Goal: Task Accomplishment & Management: Manage account settings

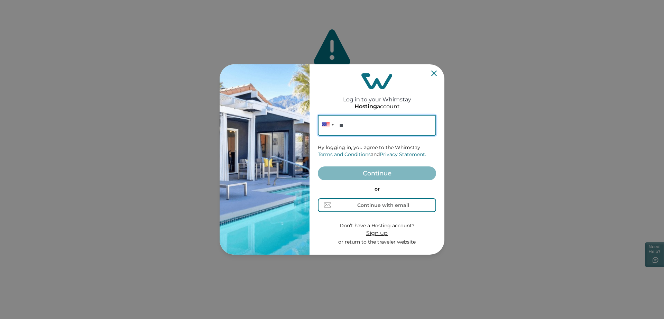
paste input "**********"
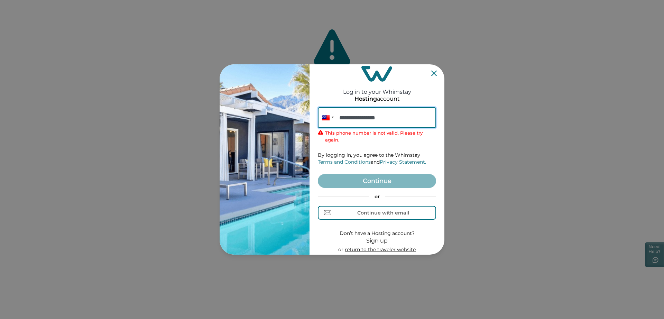
click at [403, 121] on input "**********" at bounding box center [377, 117] width 118 height 21
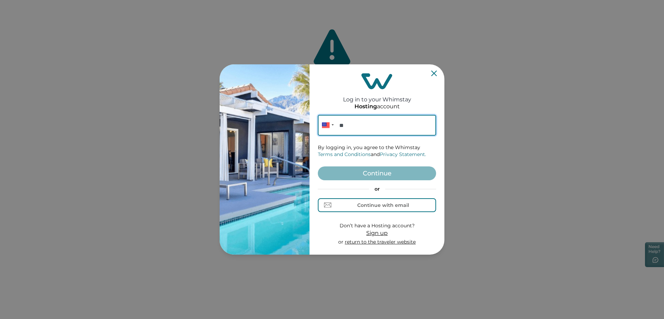
paste input "**********"
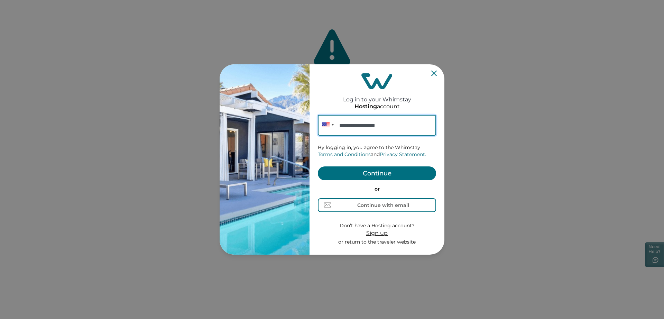
type input "**********"
click at [365, 167] on button "Continue" at bounding box center [377, 173] width 118 height 14
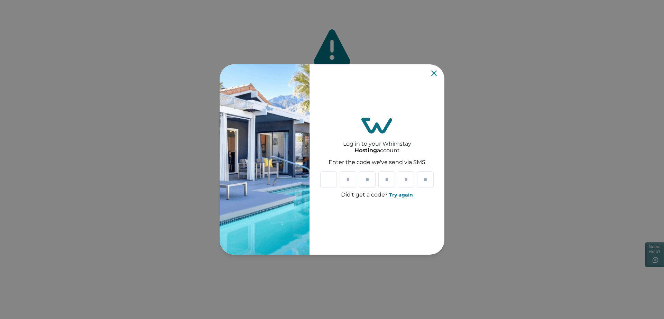
paste input "*"
type input "*"
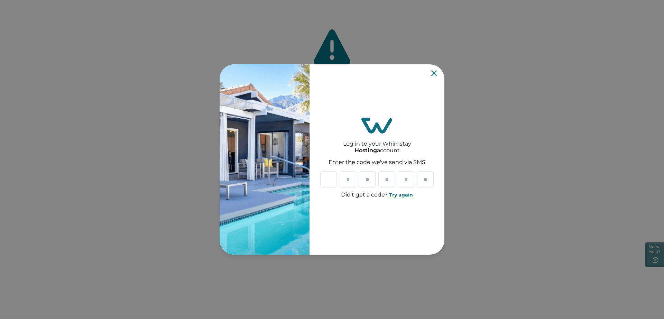
type input "*"
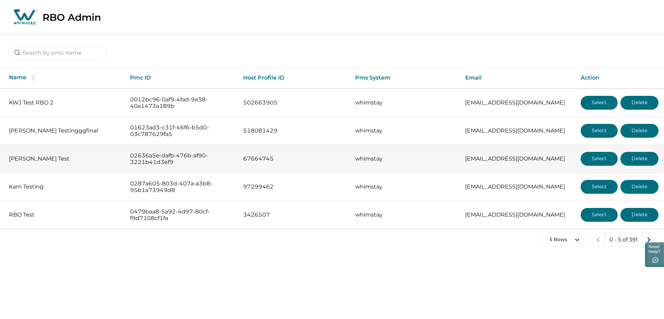
click at [29, 159] on p "[PERSON_NAME] Test" at bounding box center [64, 158] width 110 height 7
click at [595, 157] on button "Select" at bounding box center [598, 159] width 37 height 14
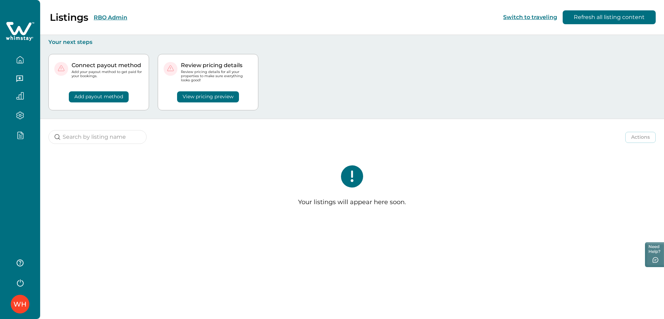
click at [116, 18] on button "RBO Admin" at bounding box center [111, 17] width 34 height 7
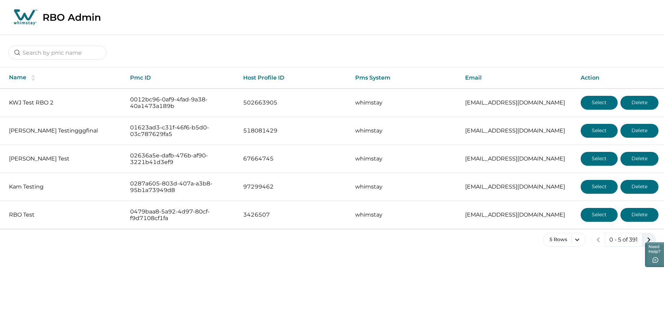
click at [650, 236] on icon "next page" at bounding box center [648, 240] width 10 height 10
click at [650, 239] on icon "next page" at bounding box center [648, 240] width 10 height 10
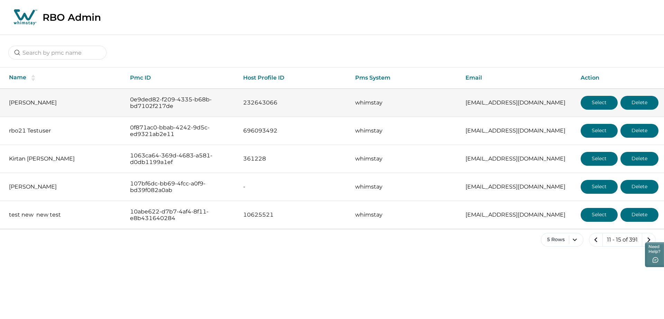
click at [600, 103] on button "Select" at bounding box center [598, 103] width 37 height 14
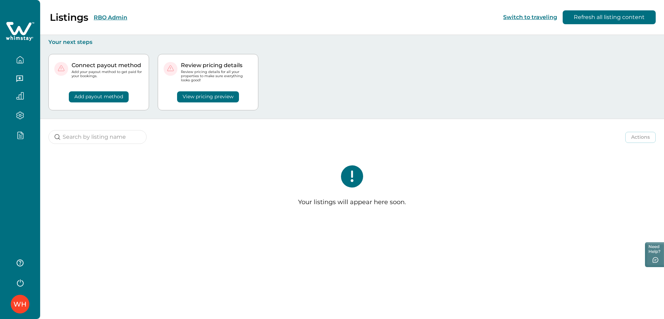
click at [121, 17] on button "RBO Admin" at bounding box center [111, 17] width 34 height 7
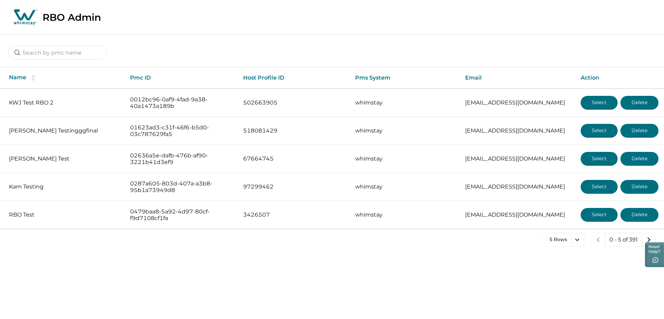
click at [56, 45] on div at bounding box center [332, 48] width 664 height 26
click at [54, 58] on input at bounding box center [57, 53] width 98 height 14
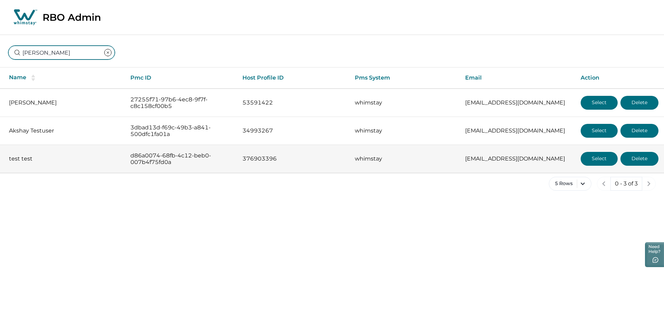
type input "aksha"
click at [601, 161] on button "Select" at bounding box center [598, 159] width 37 height 14
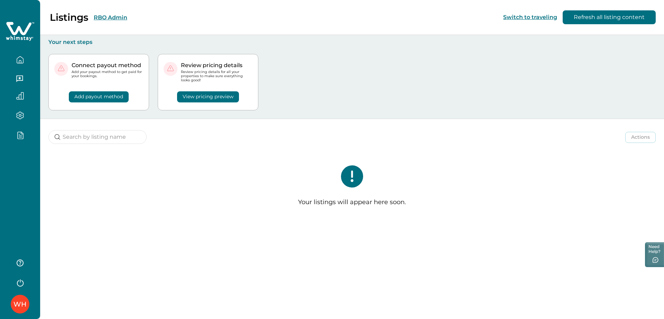
click at [114, 21] on div "Listings RBO Admin" at bounding box center [67, 17] width 119 height 12
click at [118, 19] on button "RBO Admin" at bounding box center [111, 17] width 34 height 7
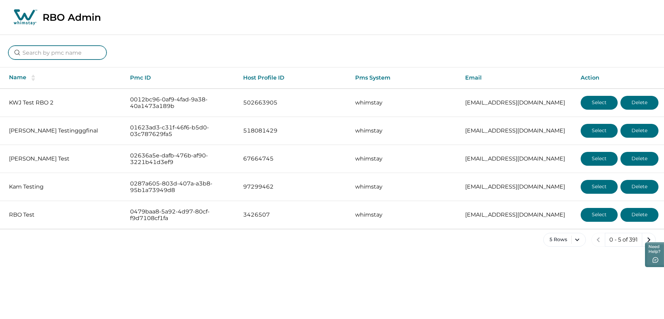
click at [85, 58] on input at bounding box center [57, 53] width 98 height 14
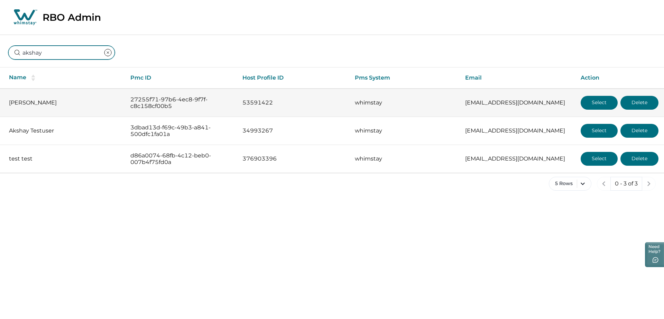
type input "akshay"
click at [586, 98] on button "Select" at bounding box center [598, 103] width 37 height 14
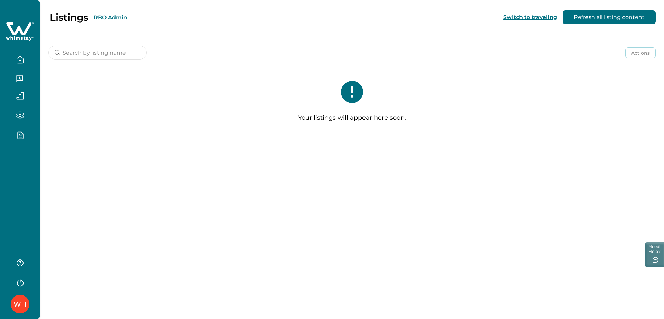
click at [108, 16] on button "RBO Admin" at bounding box center [111, 17] width 34 height 7
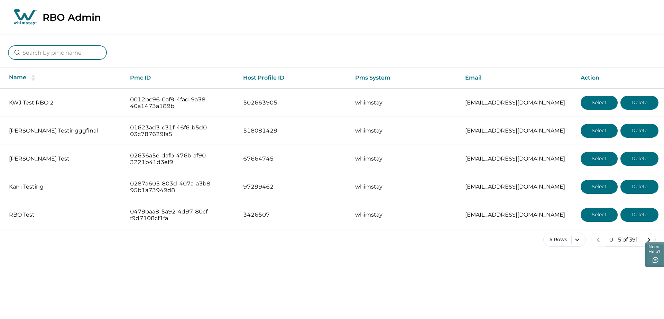
click at [63, 54] on input at bounding box center [57, 53] width 98 height 14
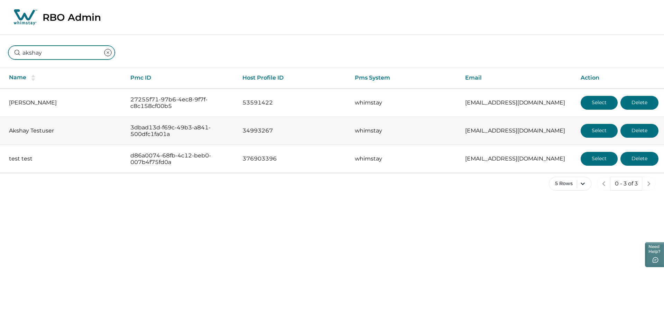
type input "akshay"
click at [610, 129] on button "Select" at bounding box center [598, 131] width 37 height 14
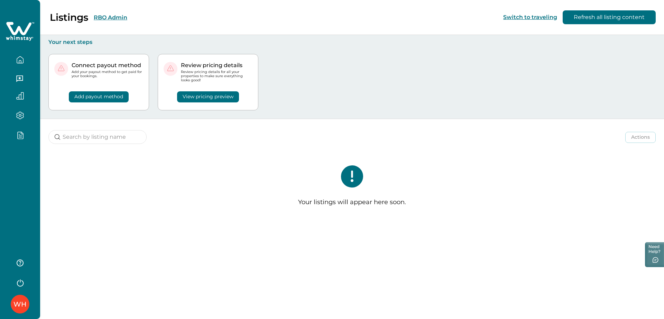
click at [108, 17] on button "RBO Admin" at bounding box center [111, 17] width 34 height 7
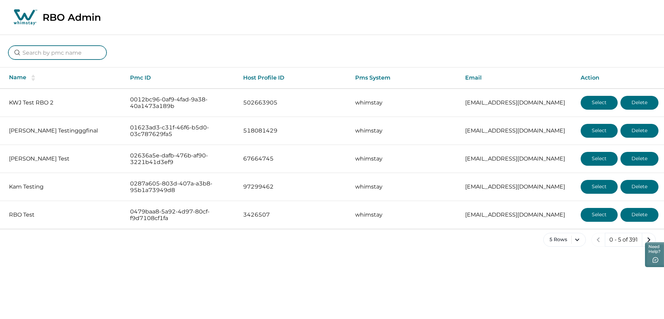
click at [69, 49] on input at bounding box center [57, 53] width 98 height 14
type input "akshay"
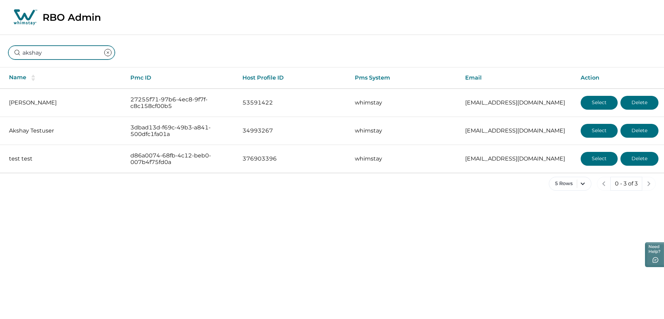
drag, startPoint x: 60, startPoint y: 55, endPoint x: 2, endPoint y: 46, distance: 59.1
click at [2, 46] on div "akshay" at bounding box center [332, 48] width 664 height 26
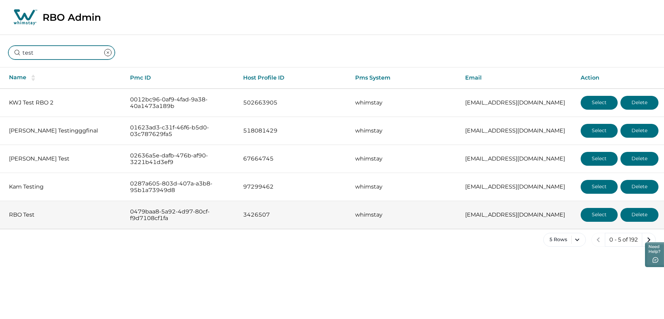
type input "test"
click at [593, 214] on button "Select" at bounding box center [598, 215] width 37 height 14
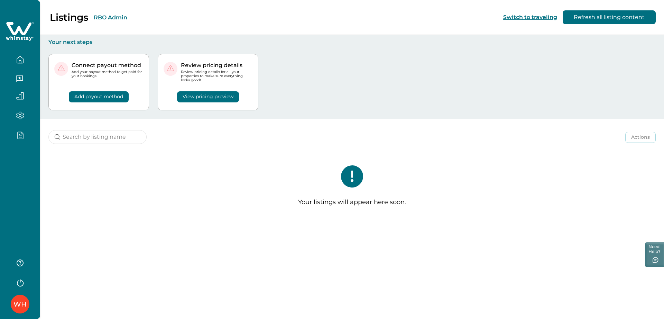
click at [114, 21] on div "Listings RBO Admin" at bounding box center [67, 17] width 119 height 12
click at [26, 300] on div "WH" at bounding box center [19, 303] width 13 height 17
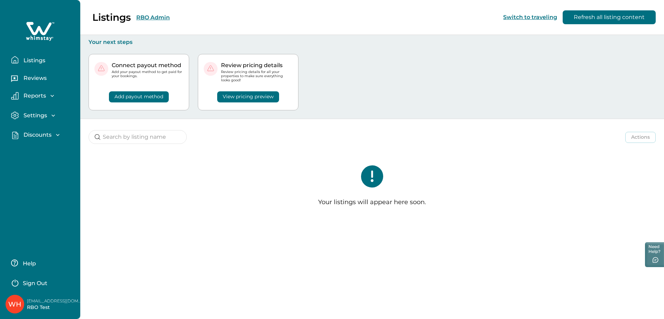
click at [52, 299] on p "[EMAIL_ADDRESS][DOMAIN_NAME]" at bounding box center [54, 300] width 55 height 7
copy p "[EMAIL_ADDRESS][DOMAIN_NAME]"
click at [210, 219] on div "Your listings will appear here soon." at bounding box center [371, 188] width 583 height 74
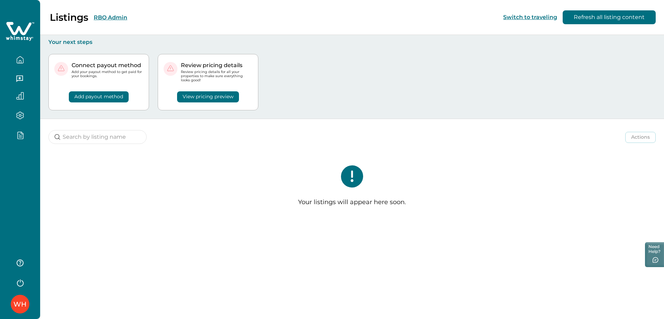
click at [111, 19] on button "RBO Admin" at bounding box center [111, 17] width 34 height 7
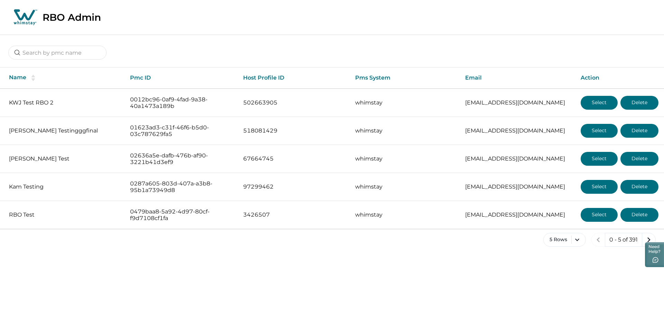
drag, startPoint x: 73, startPoint y: 67, endPoint x: 76, endPoint y: 60, distance: 7.6
click at [75, 67] on th "Name" at bounding box center [62, 77] width 124 height 21
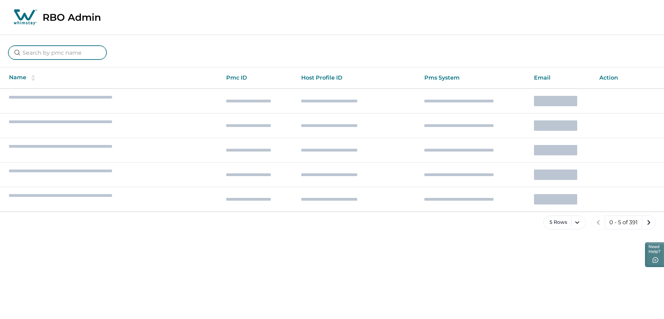
click at [76, 54] on input at bounding box center [57, 53] width 98 height 14
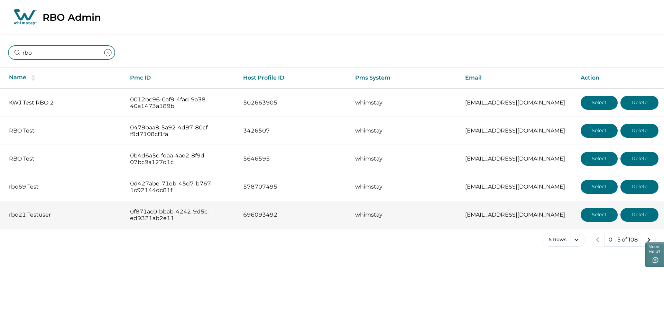
type input "rbo"
click at [590, 211] on button "Select" at bounding box center [598, 215] width 37 height 14
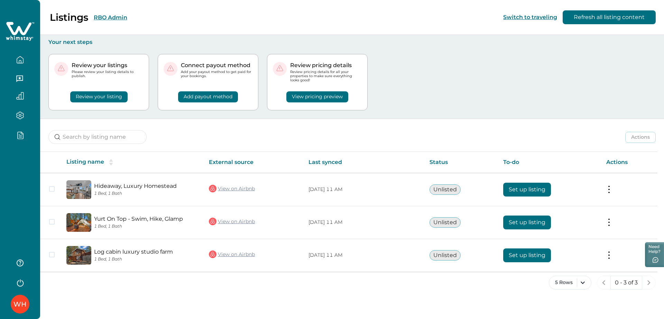
click at [23, 201] on div "WH" at bounding box center [20, 159] width 40 height 319
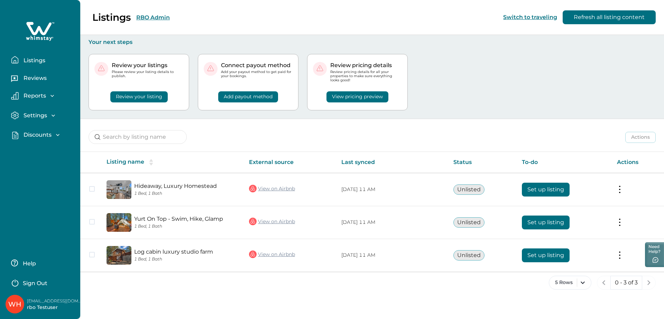
click at [50, 301] on p "rbo22@yopmail.com" at bounding box center [54, 300] width 55 height 7
copy p "rbo22@yopmail.com"
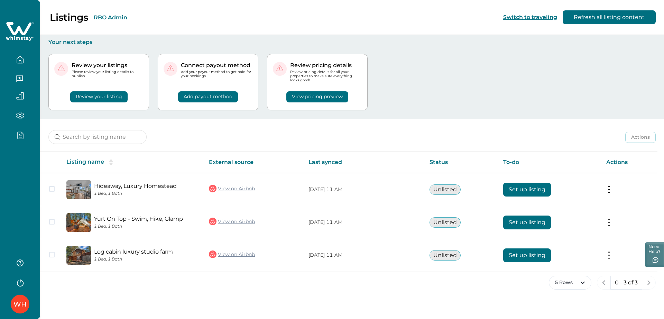
click at [182, 304] on div "Listings RBO Admin Switch to traveling Refresh all listing content Your next st…" at bounding box center [351, 159] width 623 height 319
click at [455, 85] on div "Review your listings Please review your listing details to publish. Review your…" at bounding box center [351, 82] width 607 height 73
click at [118, 15] on button "RBO Admin" at bounding box center [111, 17] width 34 height 7
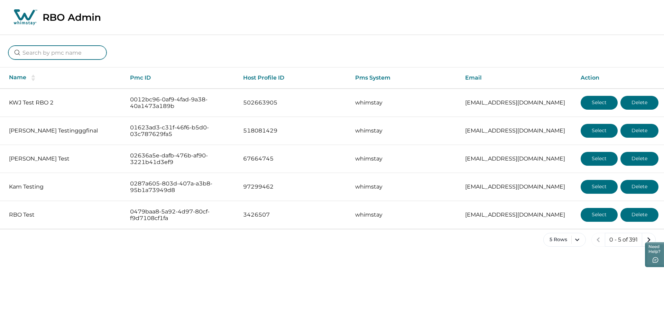
click at [62, 55] on input at bounding box center [57, 53] width 98 height 14
type input "v"
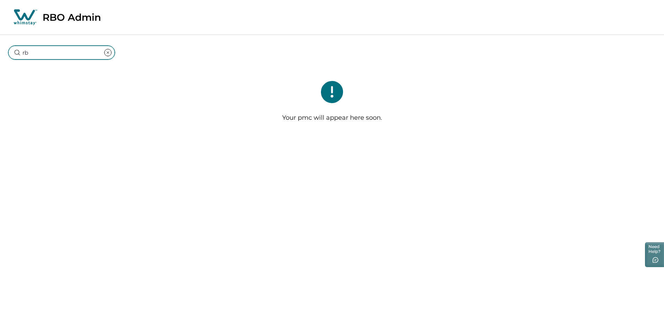
type input "r"
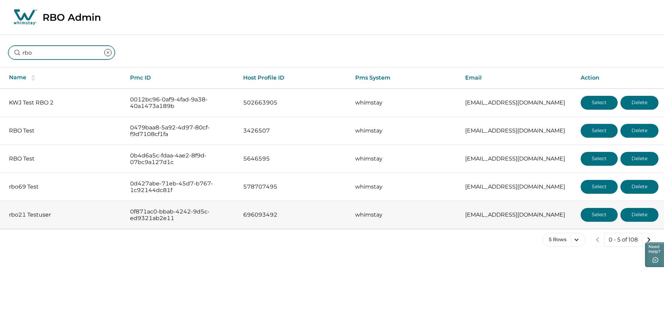
type input "rbo"
click at [602, 217] on button "Select" at bounding box center [598, 215] width 37 height 14
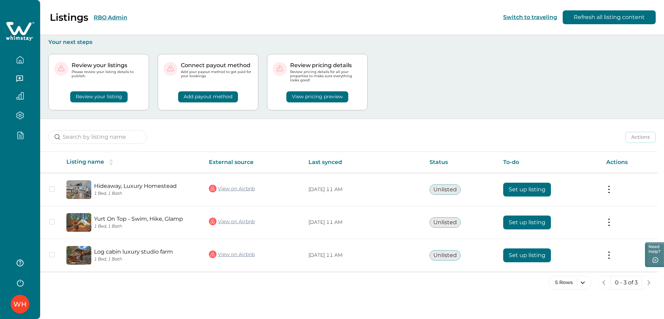
click at [105, 22] on div "Listings RBO Admin" at bounding box center [67, 17] width 119 height 12
click at [109, 19] on button "RBO Admin" at bounding box center [111, 17] width 34 height 7
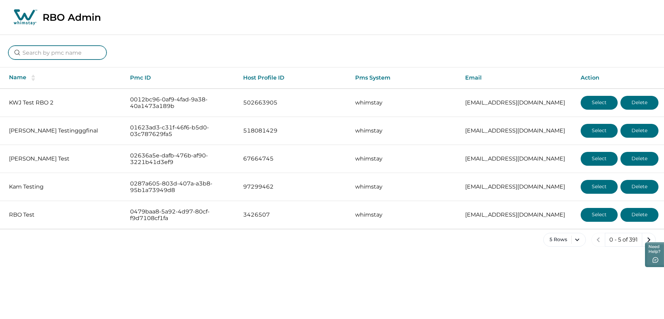
click at [85, 54] on input at bounding box center [57, 53] width 98 height 14
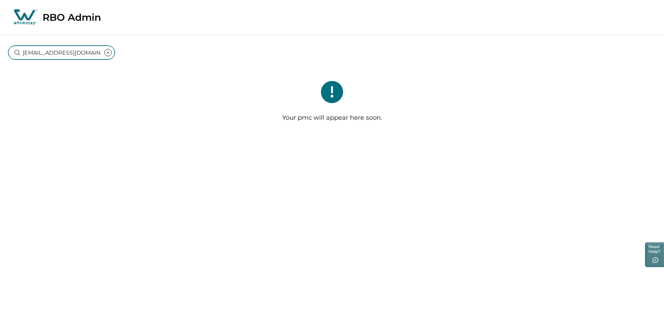
click at [40, 55] on input "rbo22@yopmail.com" at bounding box center [61, 53] width 106 height 14
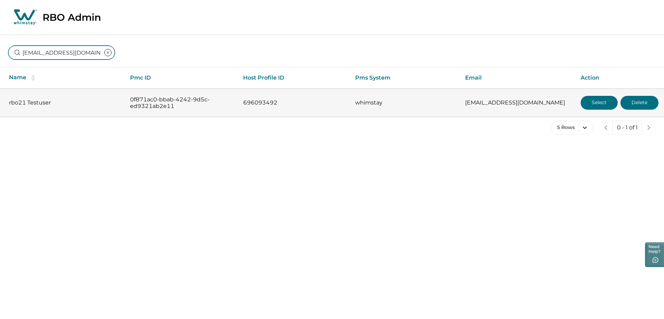
type input "rbo21@yopmail.com"
click at [597, 101] on button "Select" at bounding box center [598, 103] width 37 height 14
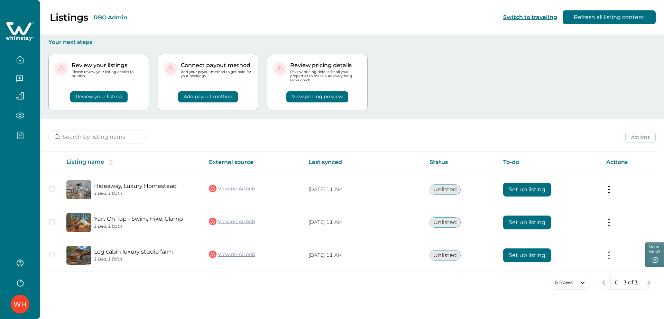
click at [8, 277] on div at bounding box center [20, 269] width 28 height 39
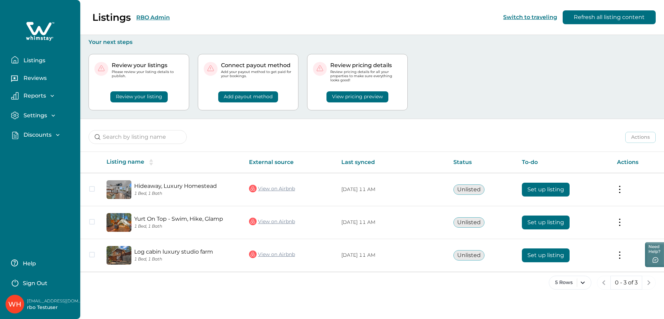
click at [52, 234] on div "Listings Reviews Reports Earnings Reservations Payouts Settings Profile details…" at bounding box center [40, 159] width 80 height 319
click at [45, 299] on p "rbo22@yopmail.com" at bounding box center [54, 300] width 55 height 7
click at [45, 118] on p "Settings" at bounding box center [34, 115] width 26 height 7
click at [45, 131] on p "Profile details" at bounding box center [41, 130] width 40 height 7
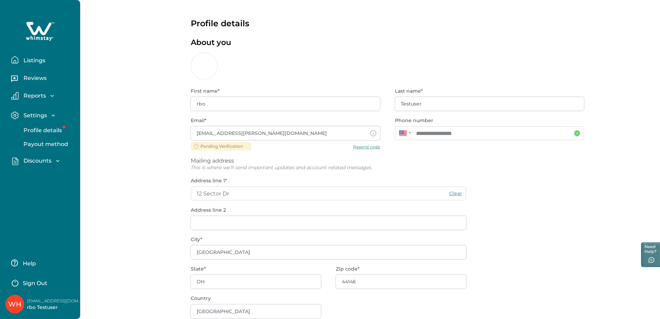
click at [35, 57] on p "Listings" at bounding box center [33, 60] width 24 height 7
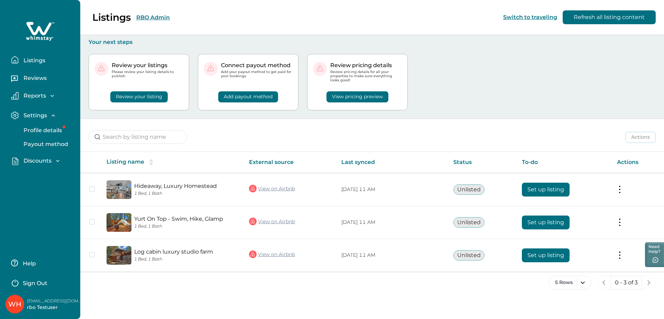
click at [236, 19] on div "Listings RBO Admin Switch to traveling Refresh all listing content" at bounding box center [332, 17] width 664 height 35
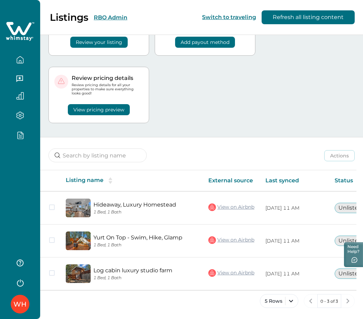
scroll to position [52, 0]
click at [19, 301] on div "WH" at bounding box center [19, 303] width 13 height 17
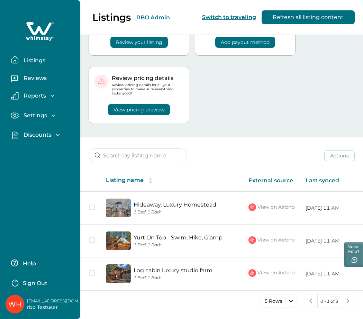
click at [34, 300] on p "rbo22@yopmail.com" at bounding box center [54, 300] width 55 height 7
copy p "rbo22@yopmail.com"
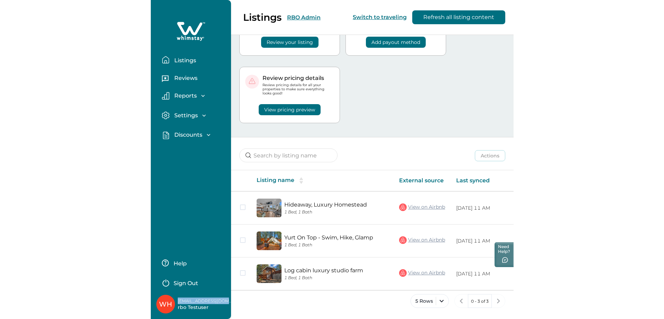
scroll to position [0, 0]
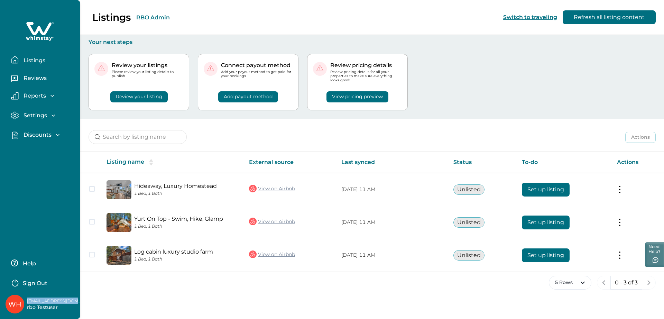
click at [160, 18] on div "Listings RBO Admin Switch to traveling Refresh all listing content" at bounding box center [332, 17] width 664 height 35
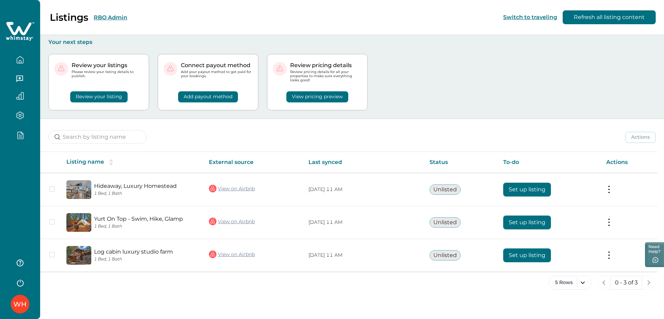
click at [106, 18] on button "RBO Admin" at bounding box center [111, 17] width 34 height 7
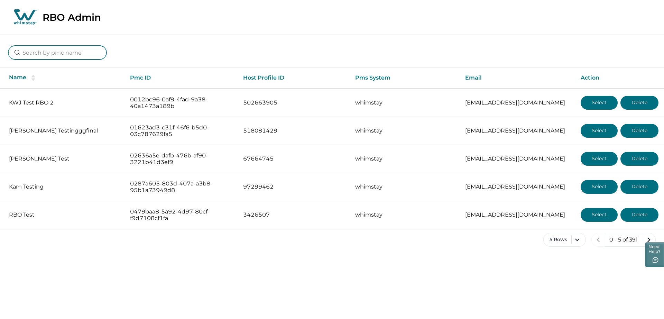
click at [66, 53] on input at bounding box center [57, 53] width 98 height 14
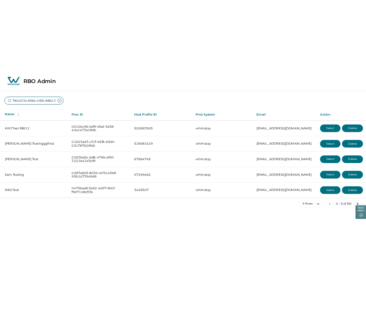
scroll to position [0, 44]
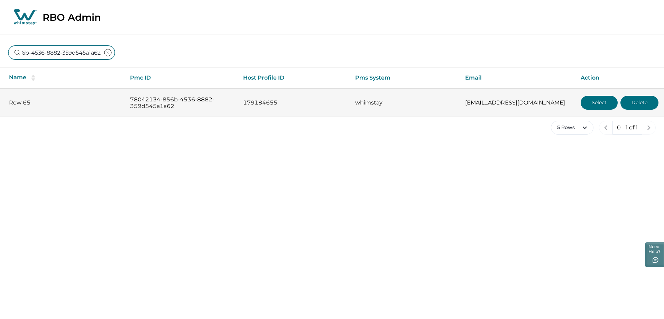
type input "78042134-856b-4536-8882-359d545a1a62"
click at [373, 104] on button "Select" at bounding box center [598, 103] width 37 height 14
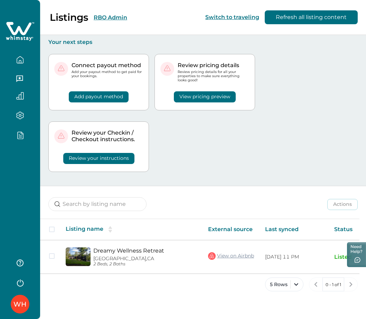
click at [114, 17] on button "RBO Admin" at bounding box center [111, 17] width 34 height 7
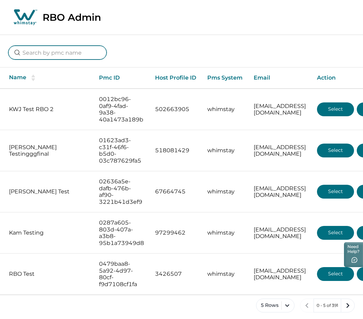
click at [56, 51] on input at bounding box center [57, 53] width 98 height 14
click at [47, 54] on input at bounding box center [57, 53] width 98 height 14
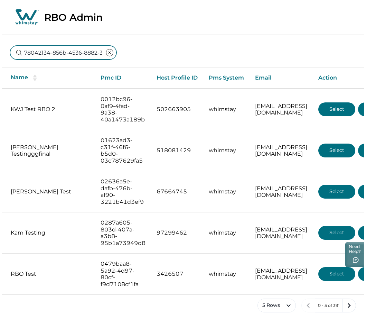
scroll to position [0, 44]
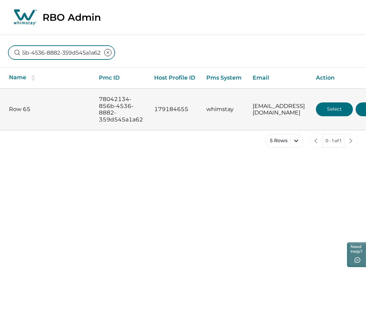
type input "78042134-856b-4536-8882-359d545a1a62"
click at [353, 110] on button "Select" at bounding box center [334, 109] width 37 height 14
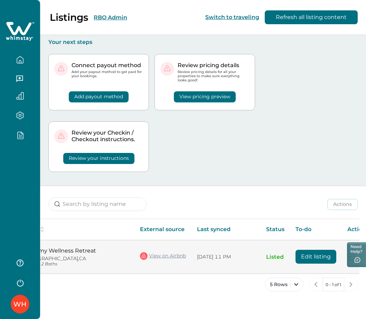
scroll to position [0, 68]
